Goal: Task Accomplishment & Management: Manage account settings

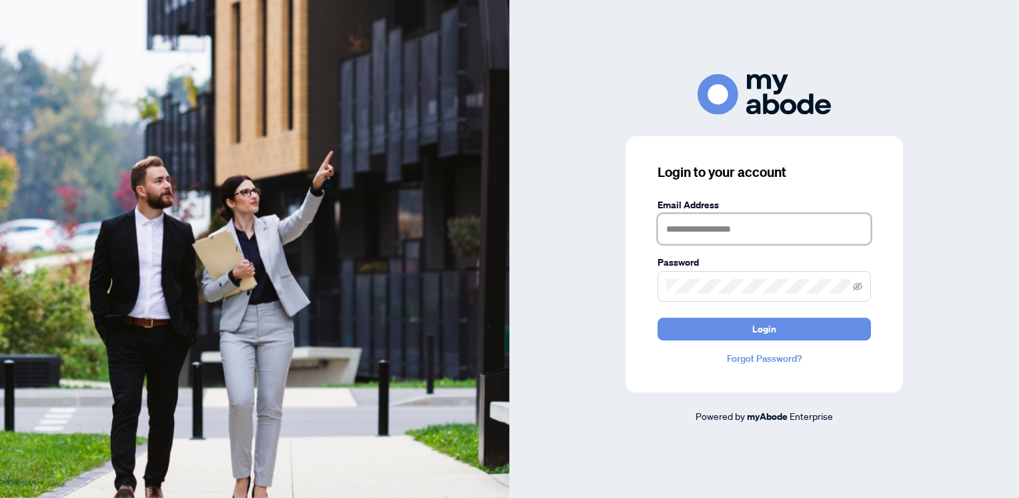
type input "**********"
click at [742, 311] on form "**********" at bounding box center [764, 268] width 213 height 143
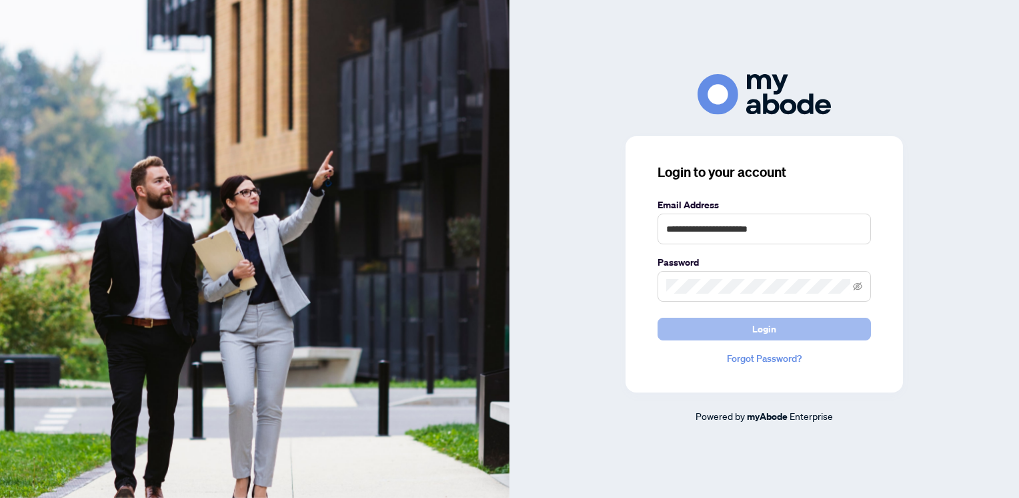
click at [745, 324] on button "Login" at bounding box center [764, 329] width 213 height 23
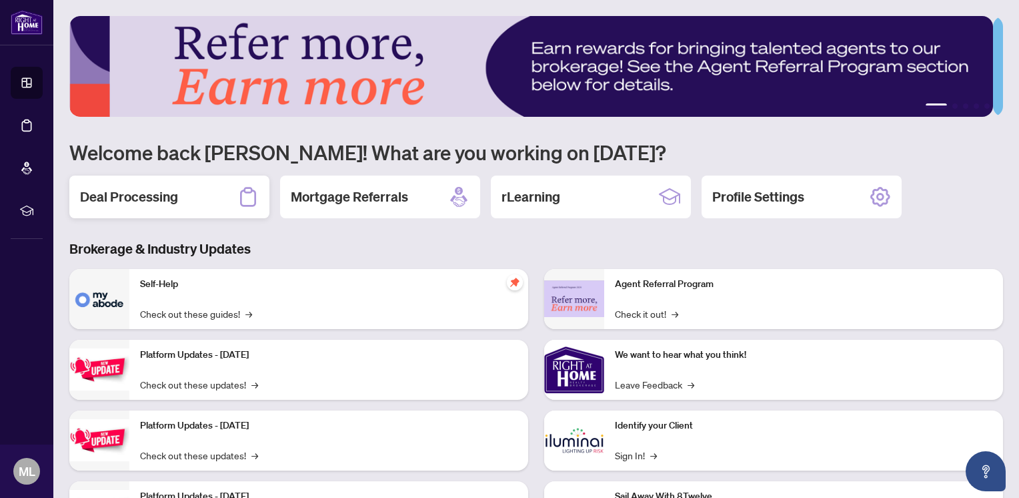
click at [174, 199] on h2 "Deal Processing" at bounding box center [129, 196] width 98 height 19
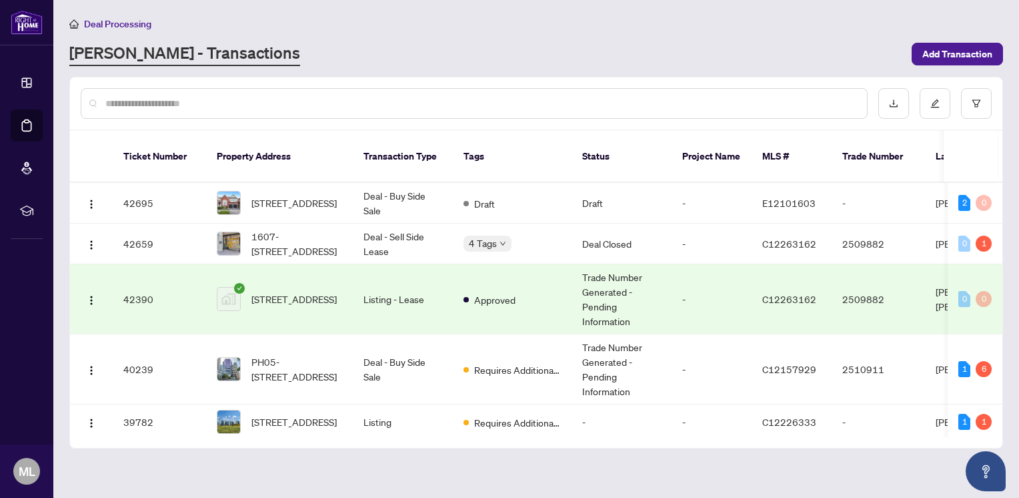
drag, startPoint x: 1003, startPoint y: 180, endPoint x: 1006, endPoint y: 187, distance: 8.1
click at [1006, 187] on main "Deal Processing RAHR - Transactions Add Transaction Ticket Number Property Addr…" at bounding box center [536, 249] width 966 height 498
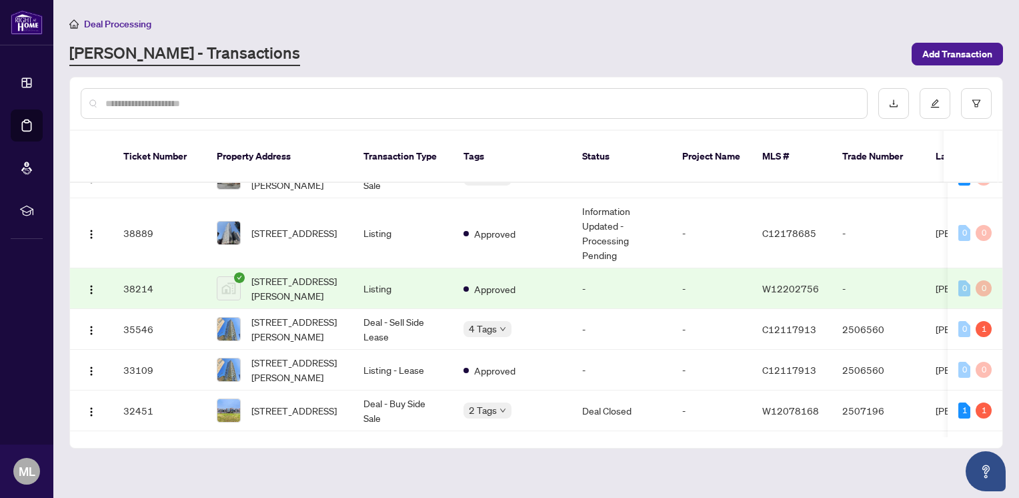
scroll to position [328, 0]
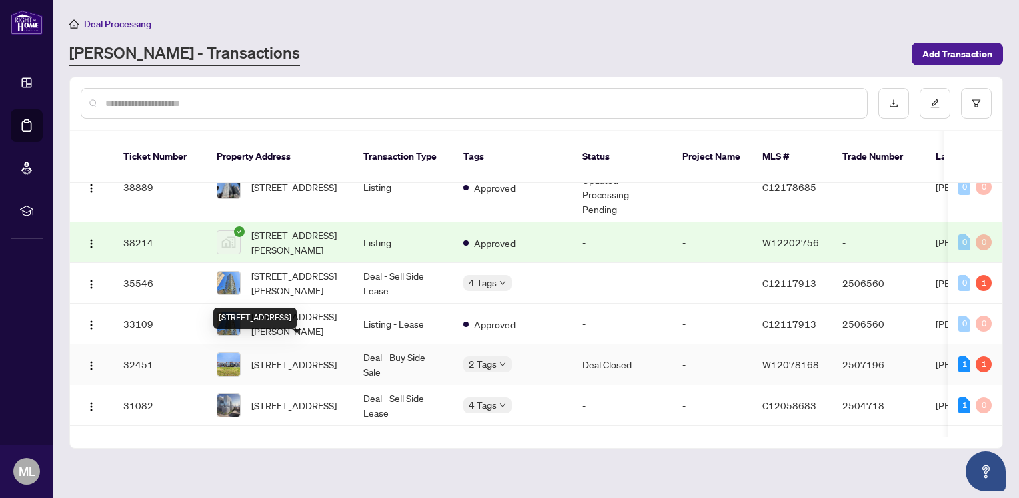
click at [307, 357] on span "425-150 Oak Park Blvd, Oakville, Ontario L6H 3P2, Canada" at bounding box center [294, 364] width 85 height 15
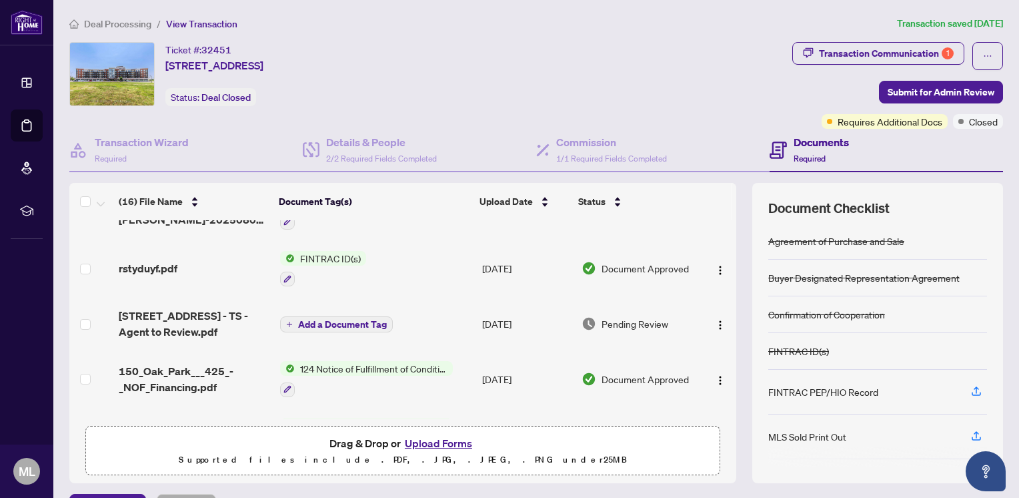
scroll to position [269, 0]
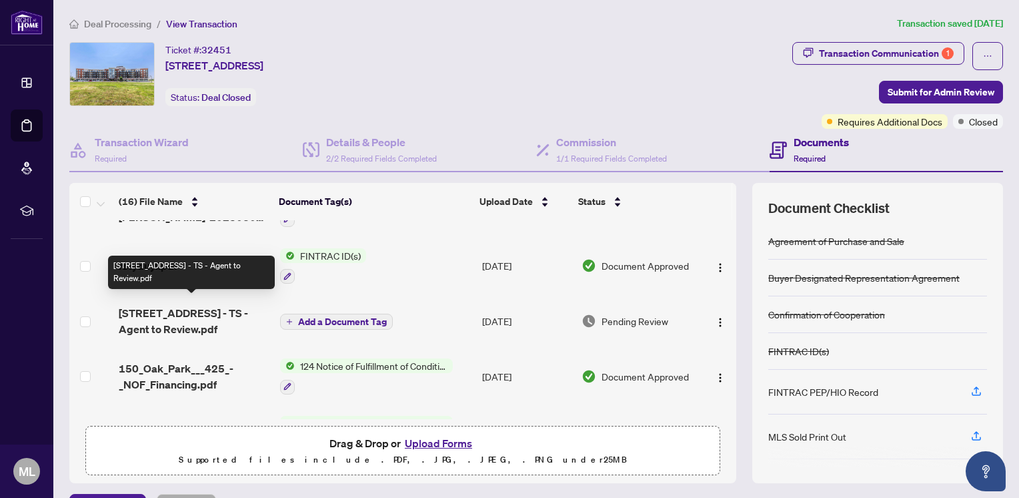
click at [182, 326] on span "150 Oak Park Blvd 425 - TS - Agent to Review.pdf" at bounding box center [194, 321] width 151 height 32
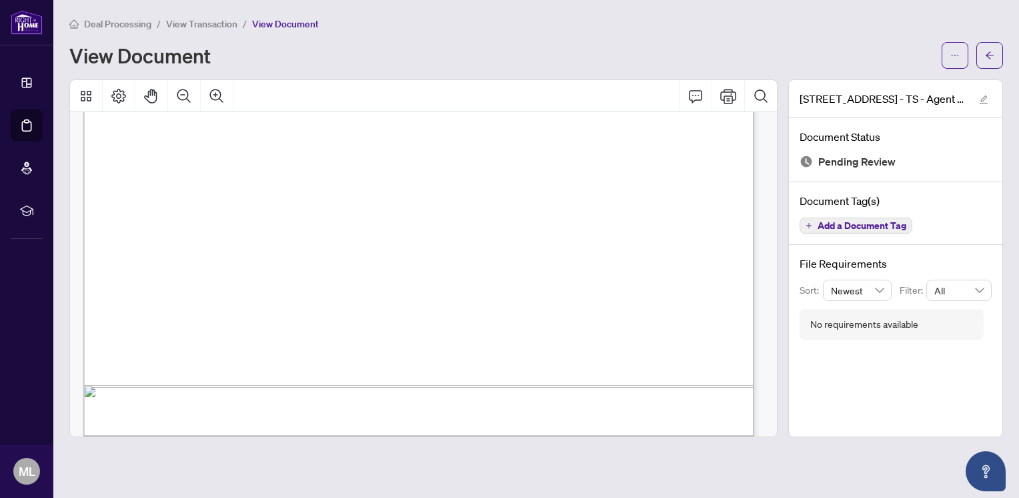
scroll to position [570, 0]
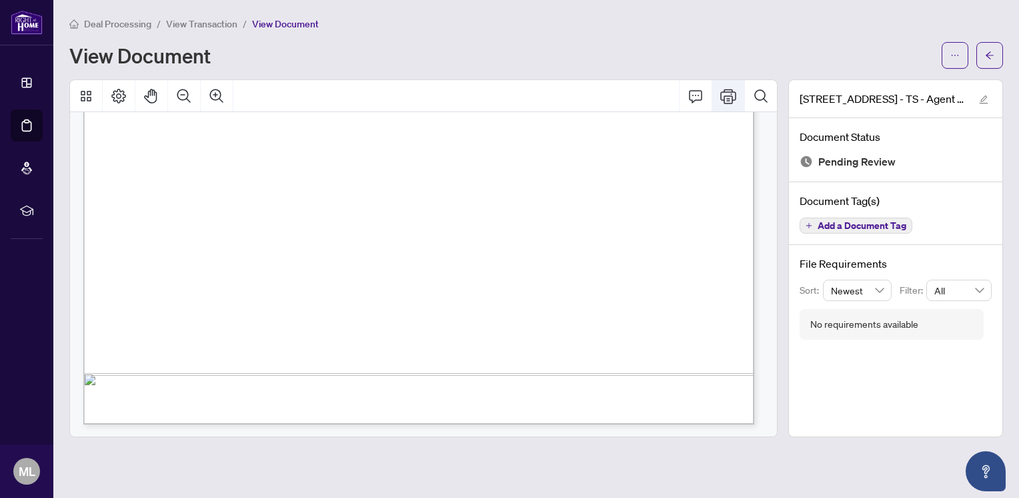
click at [737, 100] on button "Print" at bounding box center [729, 96] width 32 height 32
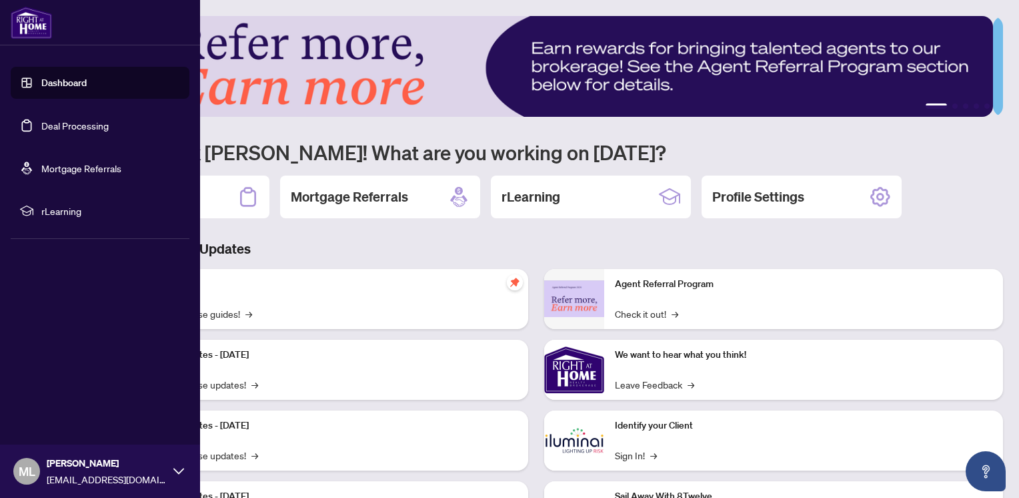
click at [55, 83] on link "Dashboard" at bounding box center [63, 83] width 45 height 12
click at [70, 127] on link "Deal Processing" at bounding box center [74, 125] width 67 height 12
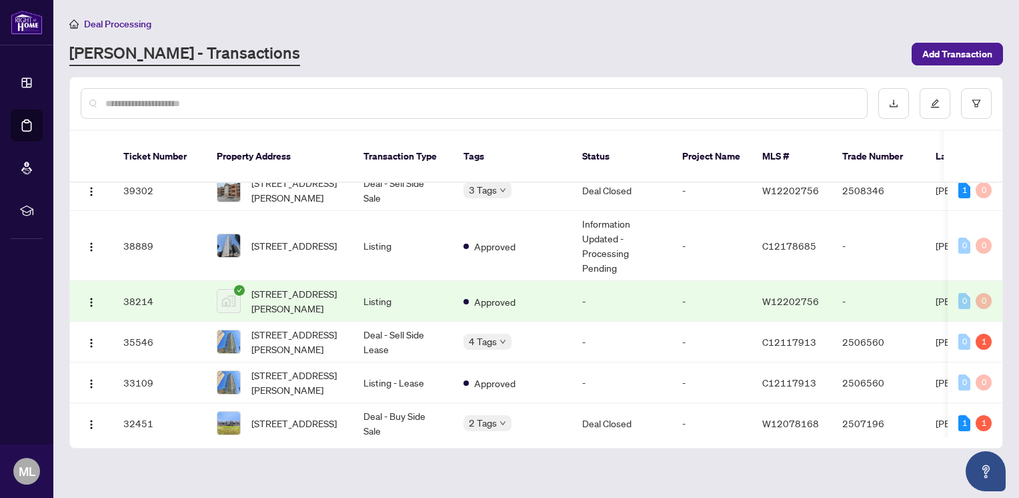
scroll to position [365, 0]
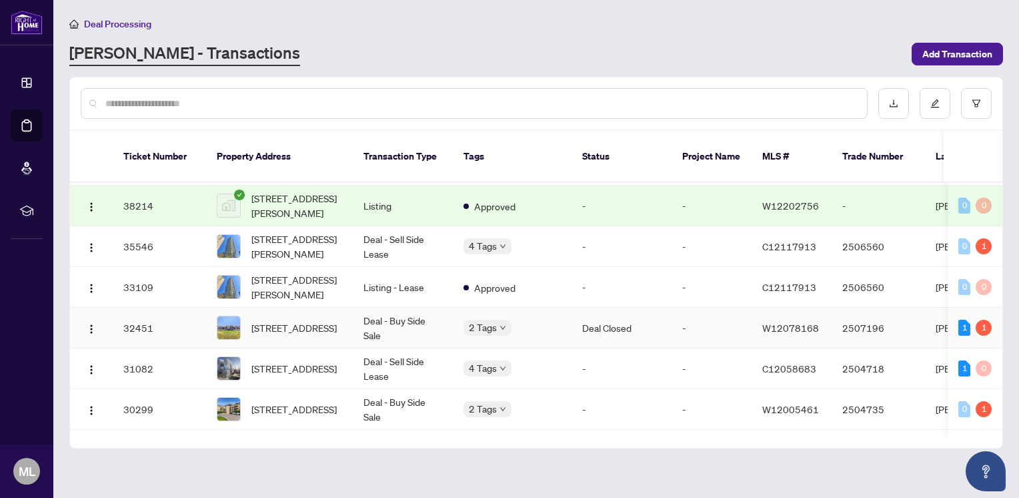
click at [614, 312] on td "Deal Closed" at bounding box center [622, 328] width 100 height 41
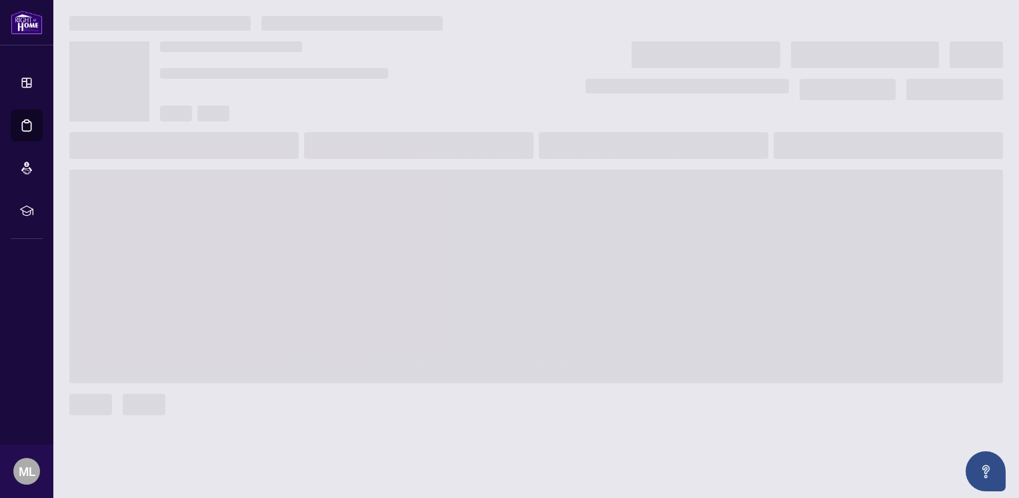
click at [614, 312] on span at bounding box center [536, 275] width 934 height 213
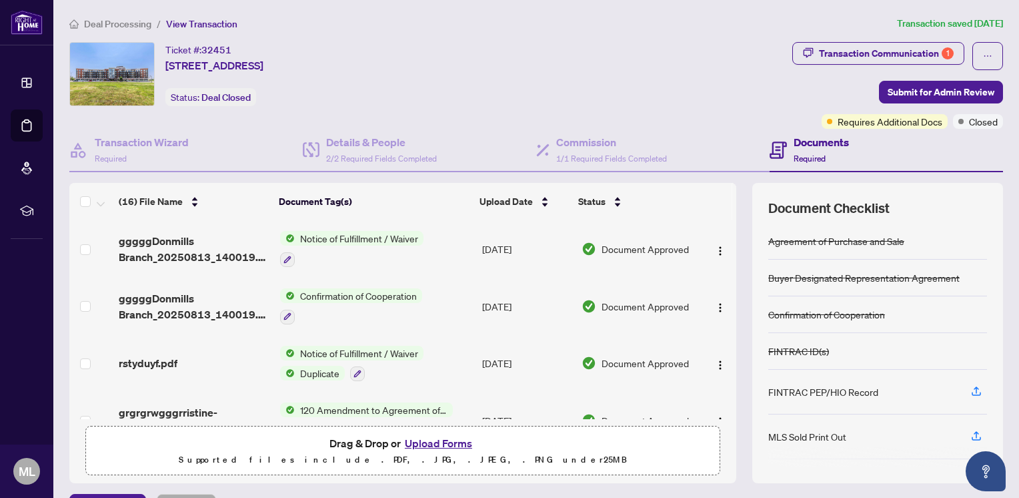
click at [438, 439] on button "Upload Forms" at bounding box center [438, 442] width 75 height 17
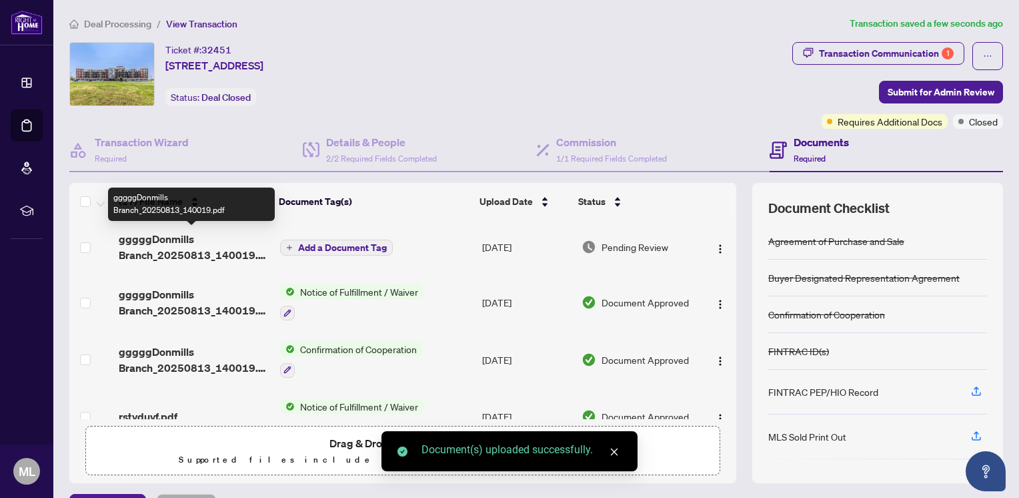
click at [184, 244] on span "gggggDonmills Branch_20250813_140019.pdf" at bounding box center [194, 247] width 151 height 32
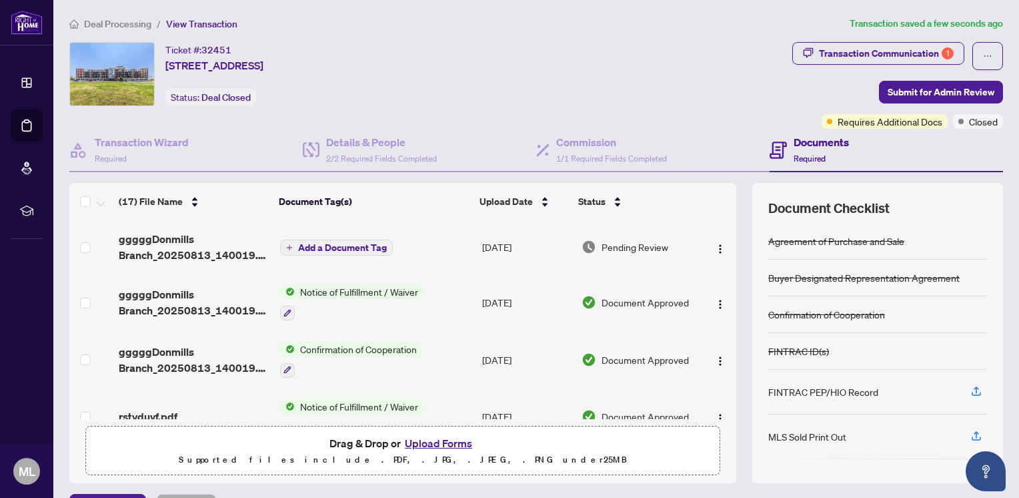
click at [338, 243] on span "Add a Document Tag" at bounding box center [342, 247] width 89 height 9
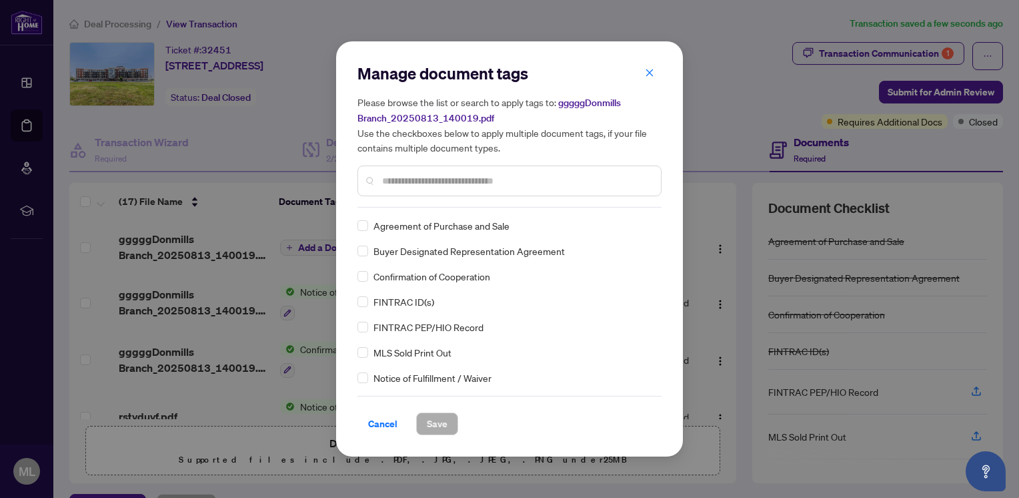
click at [413, 200] on div "Manage document tags Please browse the list or search to apply tags to: gggggDo…" at bounding box center [510, 135] width 304 height 145
click at [431, 183] on input "text" at bounding box center [516, 180] width 268 height 15
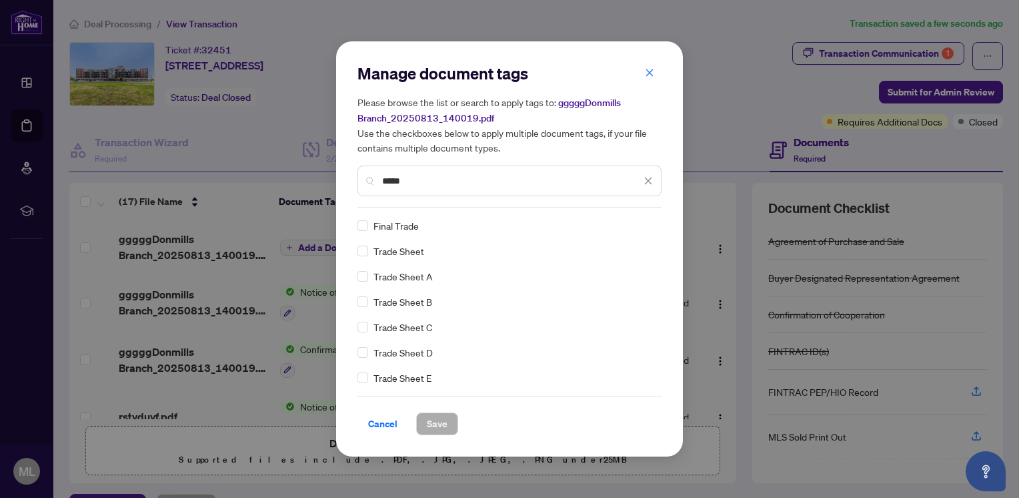
type input "*****"
click at [435, 426] on span "Save" at bounding box center [437, 423] width 21 height 21
